Goal: Task Accomplishment & Management: Use online tool/utility

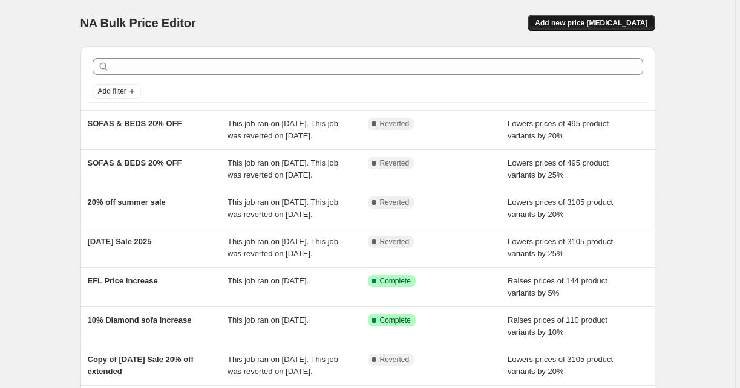
click at [587, 25] on span "Add new price [MEDICAL_DATA]" at bounding box center [591, 23] width 112 height 10
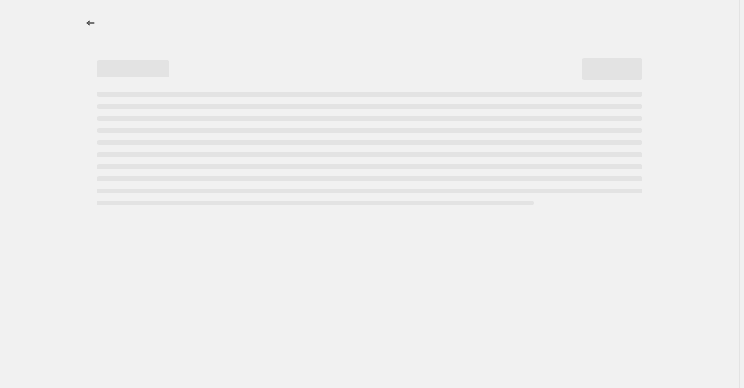
select select "percentage"
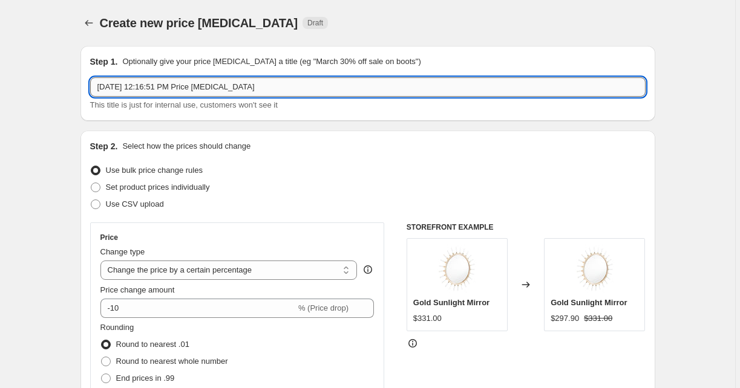
click at [227, 93] on input "[DATE] 12:16:51 PM Price [MEDICAL_DATA]" at bounding box center [367, 86] width 555 height 19
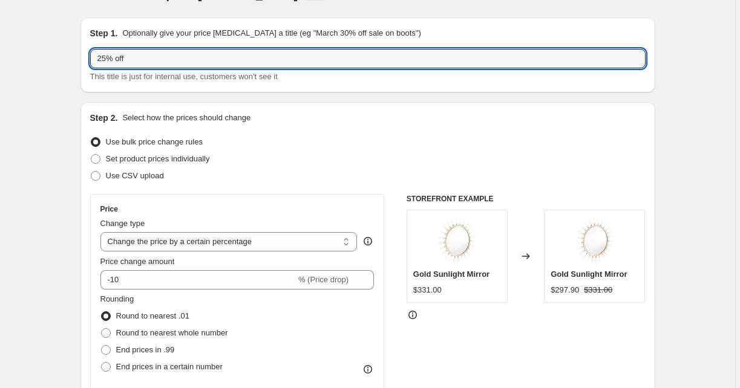
scroll to position [36, 0]
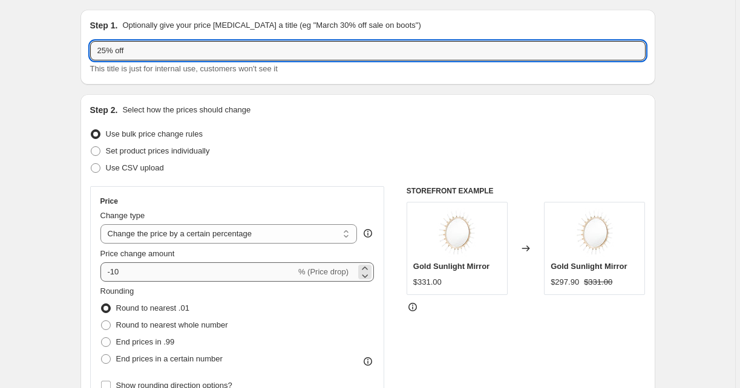
type input "25% off"
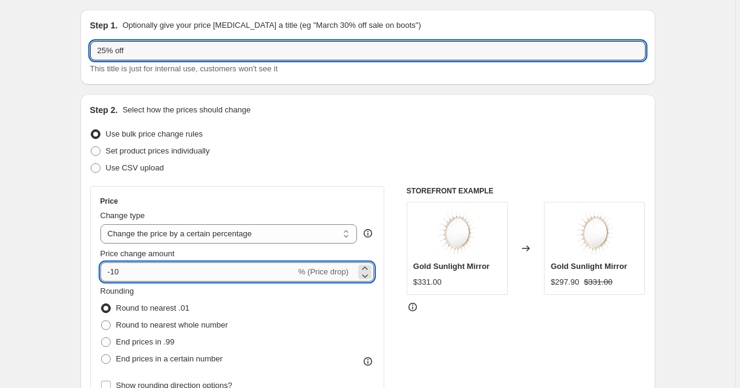
click at [130, 276] on input "-10" at bounding box center [197, 271] width 195 height 19
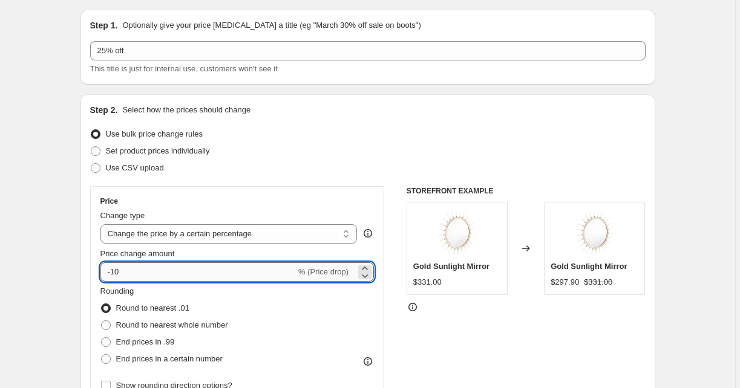
type input "-1"
type input "-25"
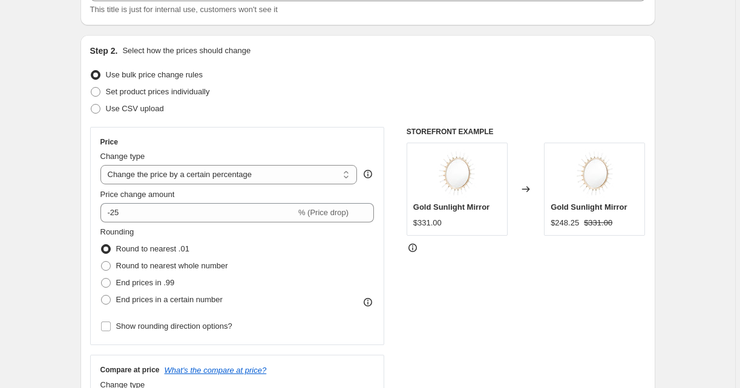
scroll to position [98, 0]
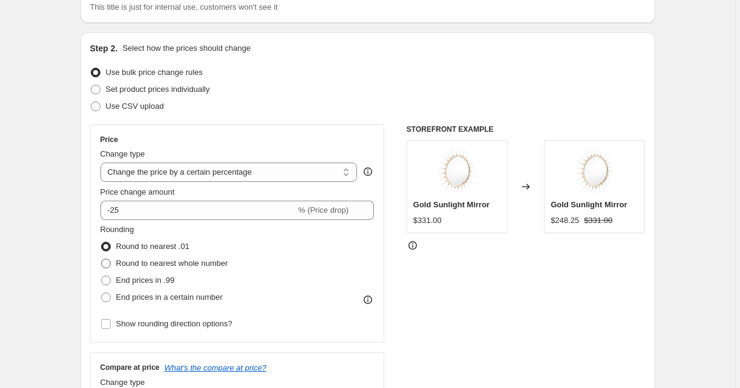
click at [123, 263] on span "Round to nearest whole number" at bounding box center [172, 263] width 112 height 9
click at [102, 259] on input "Round to nearest whole number" at bounding box center [101, 259] width 1 height 1
radio input "true"
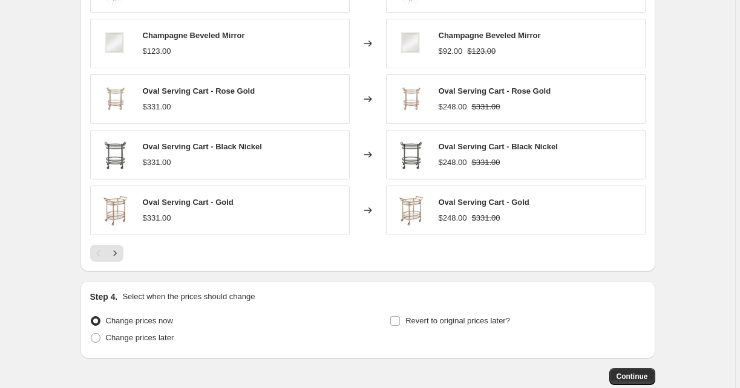
scroll to position [751, 0]
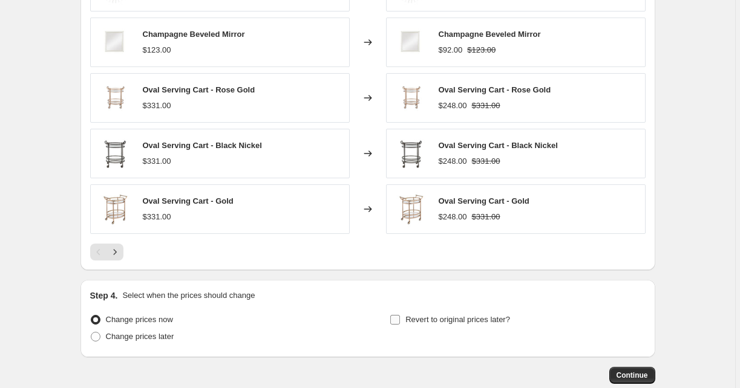
click at [408, 324] on span "Revert to original prices later?" at bounding box center [457, 319] width 105 height 9
click at [400, 324] on input "Revert to original prices later?" at bounding box center [395, 320] width 10 height 10
checkbox input "true"
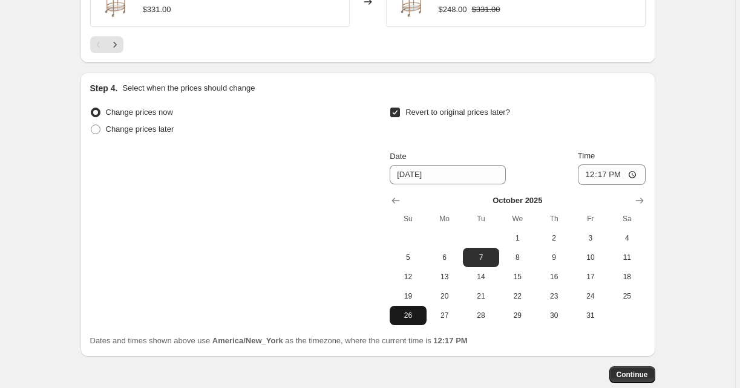
scroll to position [960, 0]
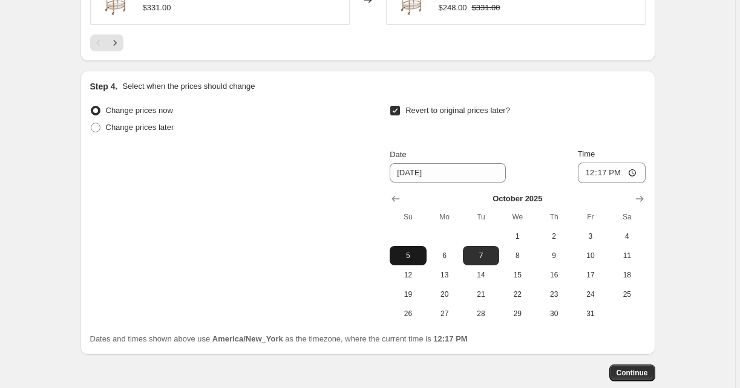
click at [409, 263] on button "5" at bounding box center [407, 255] width 36 height 19
click at [450, 257] on span "6" at bounding box center [444, 256] width 27 height 10
type input "10/6/2025"
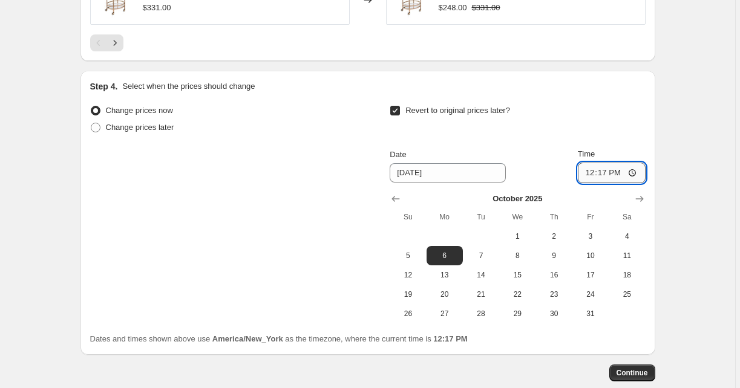
click at [605, 168] on input "12:17" at bounding box center [611, 173] width 68 height 21
type input "06:00"
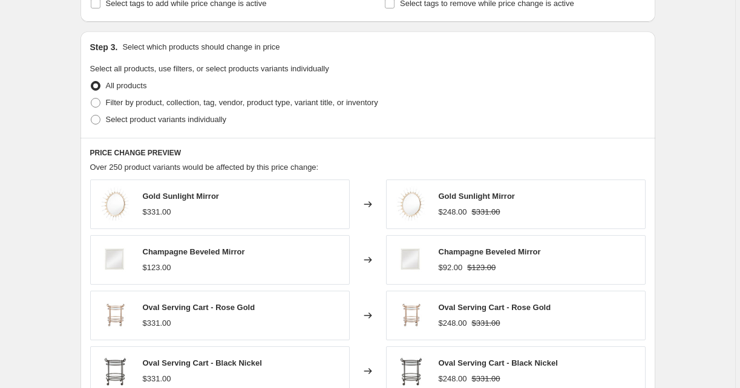
scroll to position [472, 0]
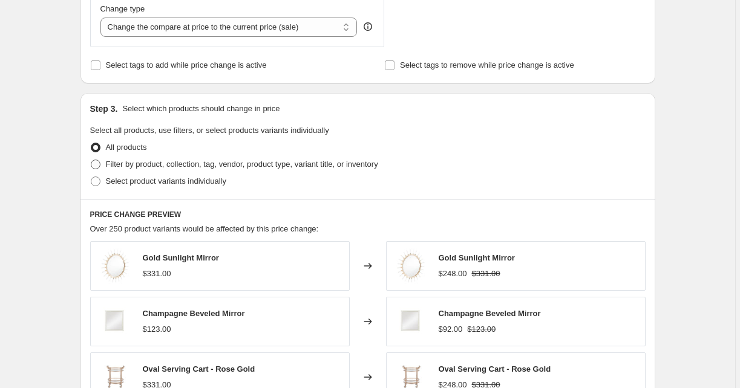
click at [206, 164] on span "Filter by product, collection, tag, vendor, product type, variant title, or inv…" at bounding box center [242, 164] width 272 height 9
click at [91, 160] on input "Filter by product, collection, tag, vendor, product type, variant title, or inv…" at bounding box center [91, 160] width 1 height 1
radio input "true"
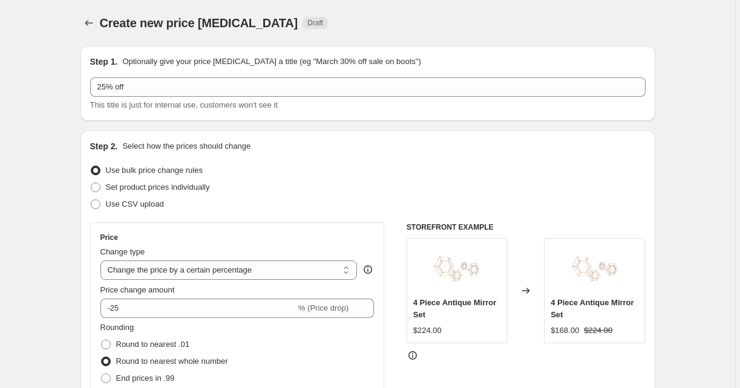
scroll to position [0, 0]
click at [95, 27] on icon "Price change jobs" at bounding box center [89, 23] width 12 height 12
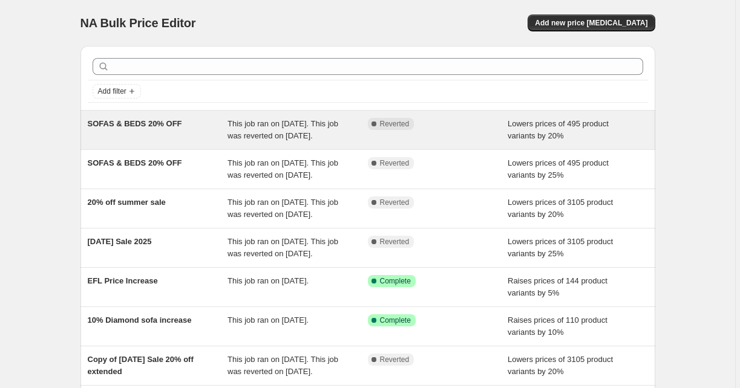
click at [212, 142] on div "SOFAS & BEDS 20% OFF" at bounding box center [158, 130] width 140 height 24
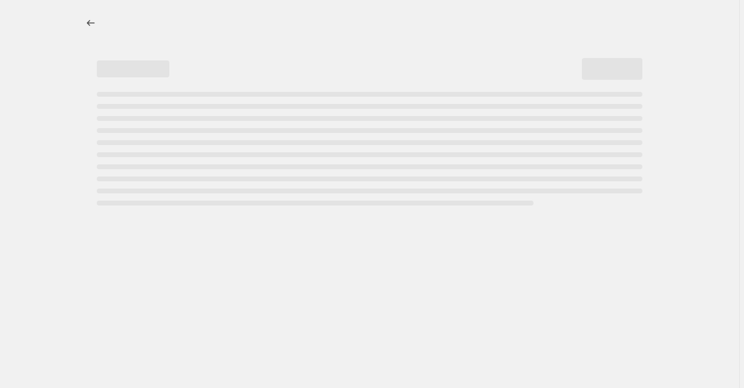
select select "percentage"
select select "collection"
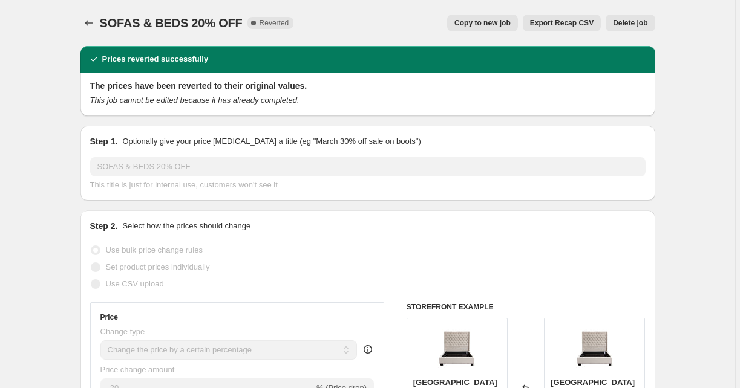
click at [485, 25] on span "Copy to new job" at bounding box center [482, 23] width 56 height 10
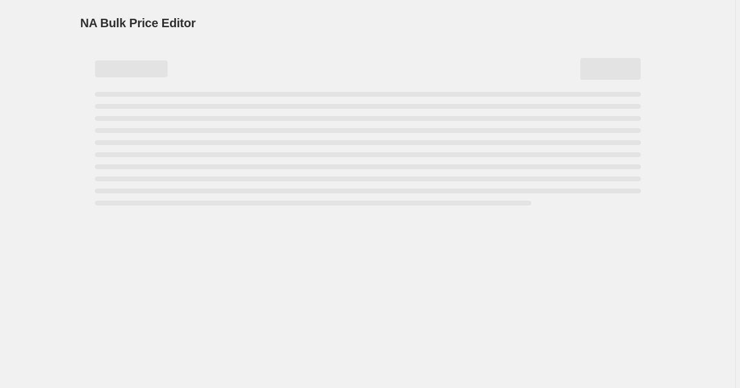
select select "percentage"
select select "collection"
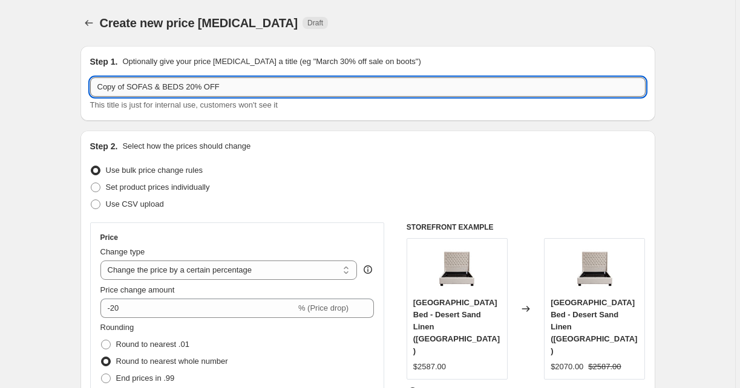
click at [195, 86] on input "Copy of SOFAS & BEDS 20% OFF" at bounding box center [367, 86] width 555 height 19
drag, startPoint x: 130, startPoint y: 88, endPoint x: 84, endPoint y: 86, distance: 46.0
click at [84, 86] on div "Step 1. Optionally give your price change job a title (eg "March 30% off sale o…" at bounding box center [367, 83] width 574 height 75
type input "SOFAS & BEDS 25% OFF"
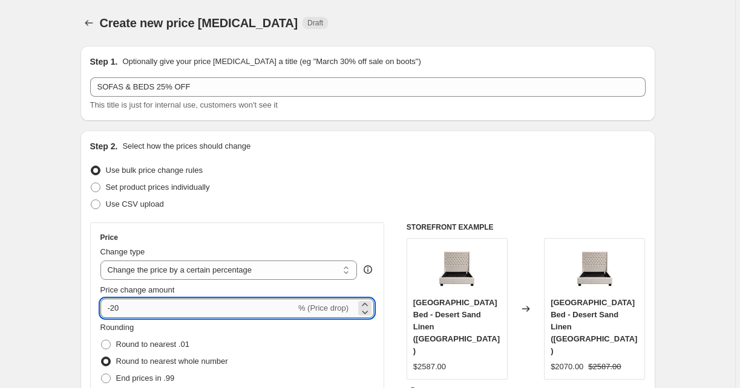
click at [131, 309] on input "-20" at bounding box center [197, 308] width 195 height 19
type input "-25"
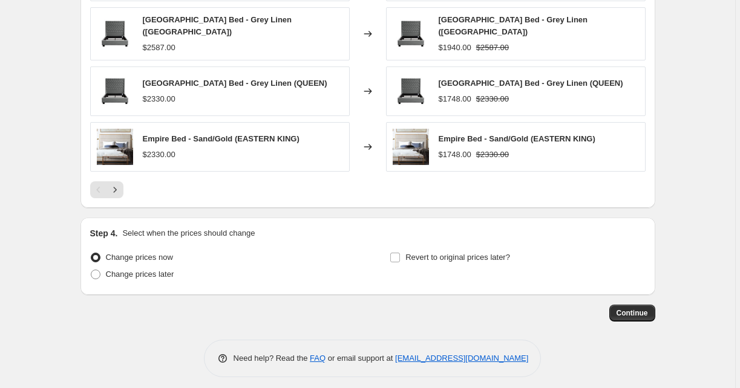
scroll to position [987, 0]
click at [436, 262] on div "Revert to original prices later?" at bounding box center [516, 268] width 255 height 36
click at [428, 259] on div "Revert to original prices later?" at bounding box center [516, 268] width 255 height 36
click at [424, 258] on label "Revert to original prices later?" at bounding box center [449, 258] width 120 height 17
click at [400, 258] on input "Revert to original prices later?" at bounding box center [395, 258] width 10 height 10
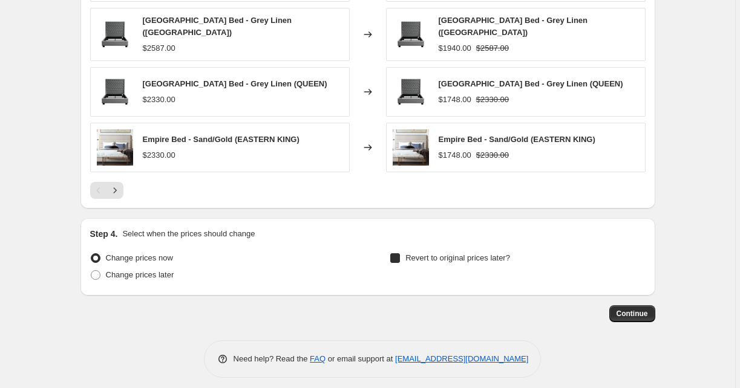
checkbox input "true"
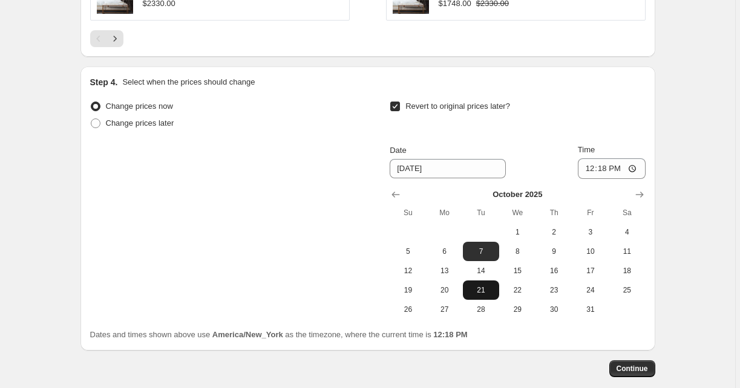
scroll to position [1169, 0]
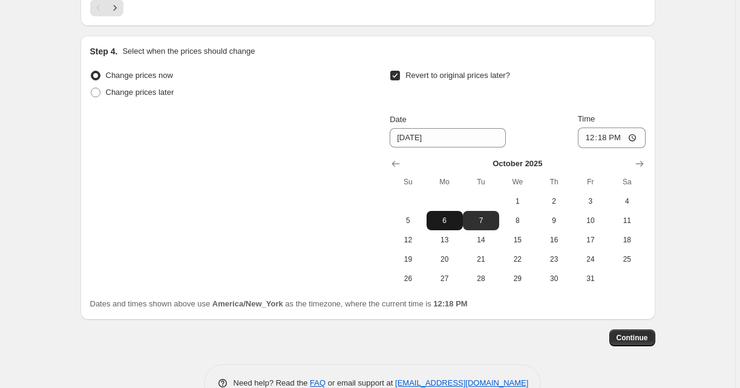
click at [436, 219] on span "6" at bounding box center [444, 221] width 27 height 10
type input "10/6/2025"
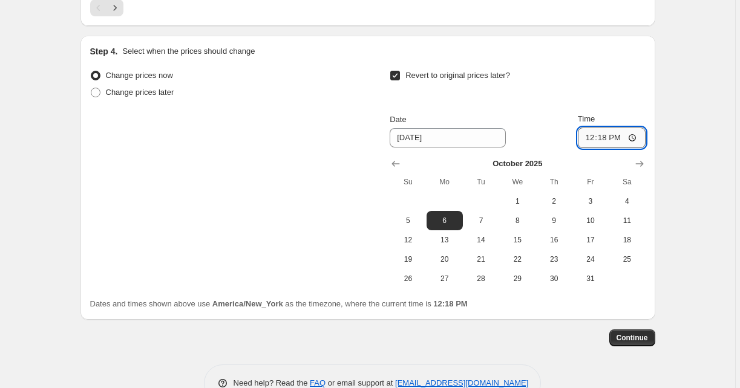
click at [602, 128] on input "12:18" at bounding box center [611, 138] width 68 height 21
type input "06:00"
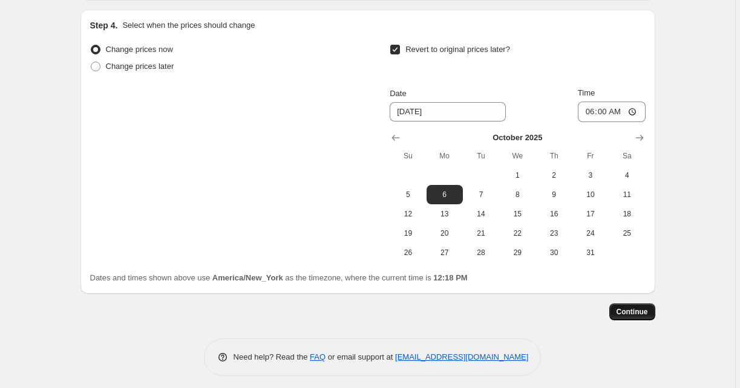
scroll to position [1195, 0]
click at [631, 312] on button "Continue" at bounding box center [632, 312] width 46 height 17
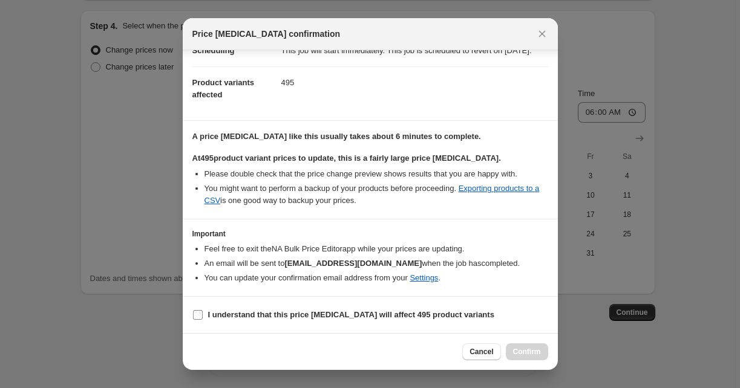
scroll to position [125, 0]
click at [326, 317] on b "I understand that this price change job will affect 495 product variants" at bounding box center [351, 314] width 286 height 9
click at [203, 317] on input "I understand that this price change job will affect 495 product variants" at bounding box center [198, 315] width 10 height 10
checkbox input "true"
click at [528, 353] on span "Confirm" at bounding box center [527, 352] width 28 height 10
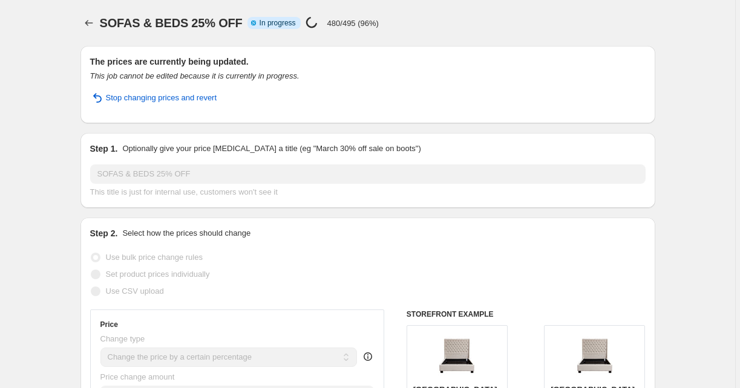
select select "percentage"
select select "collection"
